Goal: Register for event/course

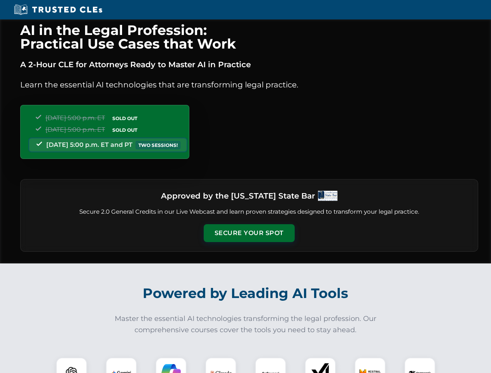
click at [249, 233] on button "Secure Your Spot" at bounding box center [249, 233] width 91 height 18
click at [72, 365] on img at bounding box center [71, 373] width 23 height 23
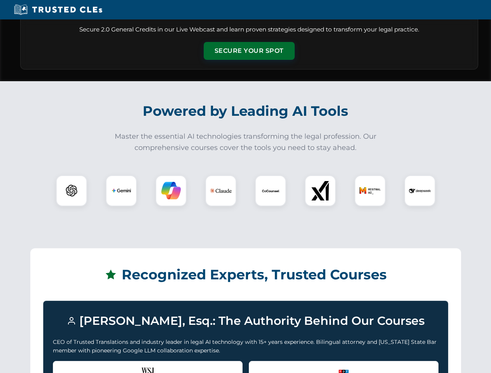
click at [121, 365] on div "Recognized by the WSJ [PERSON_NAME] was featured for his expertise in AI legal …" at bounding box center [148, 376] width 190 height 31
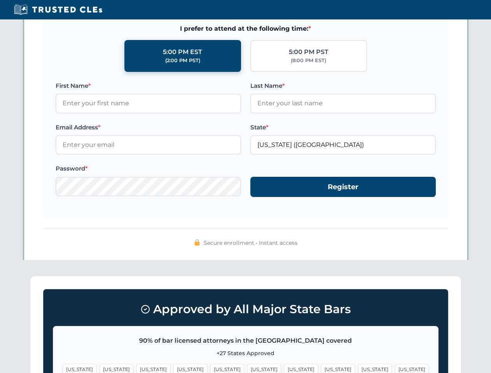
click at [284, 365] on span "[US_STATE]" at bounding box center [301, 369] width 34 height 11
click at [358, 365] on span "[US_STATE]" at bounding box center [375, 369] width 34 height 11
